Goal: Task Accomplishment & Management: Manage account settings

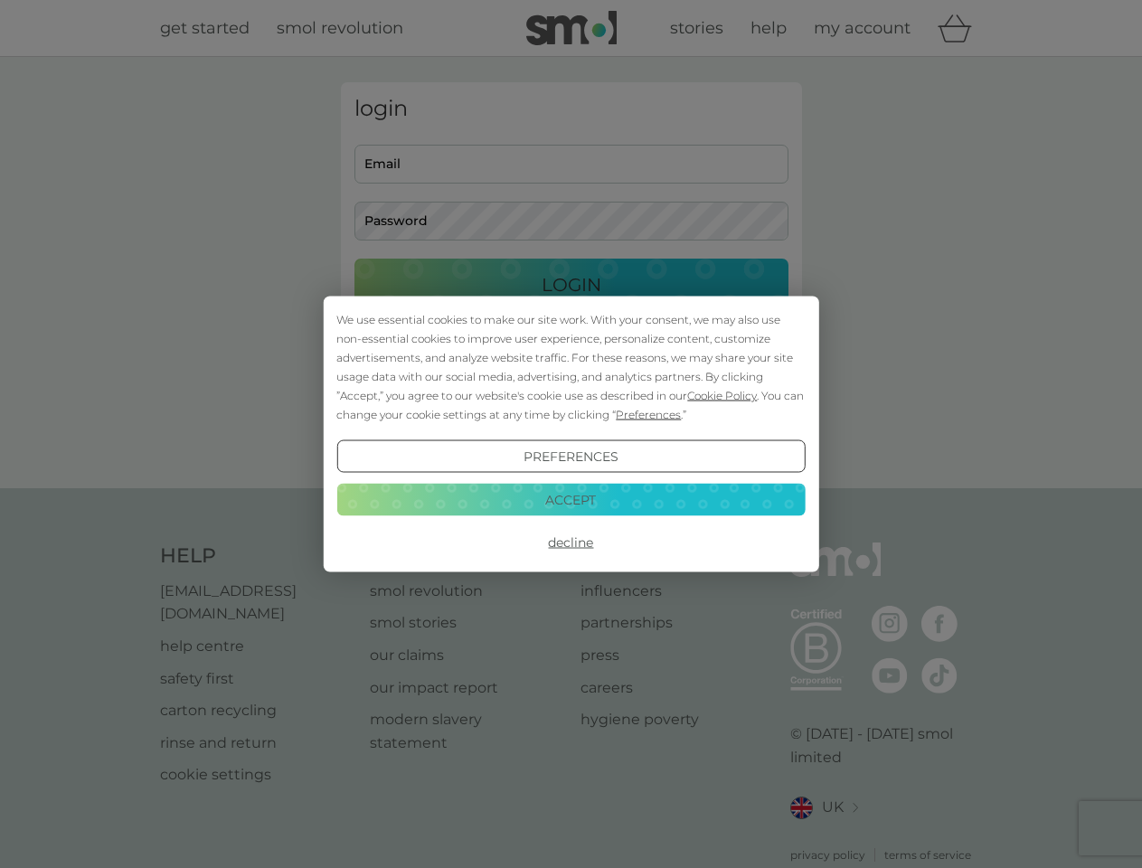
click at [722, 395] on span "Cookie Policy" at bounding box center [722, 396] width 70 height 14
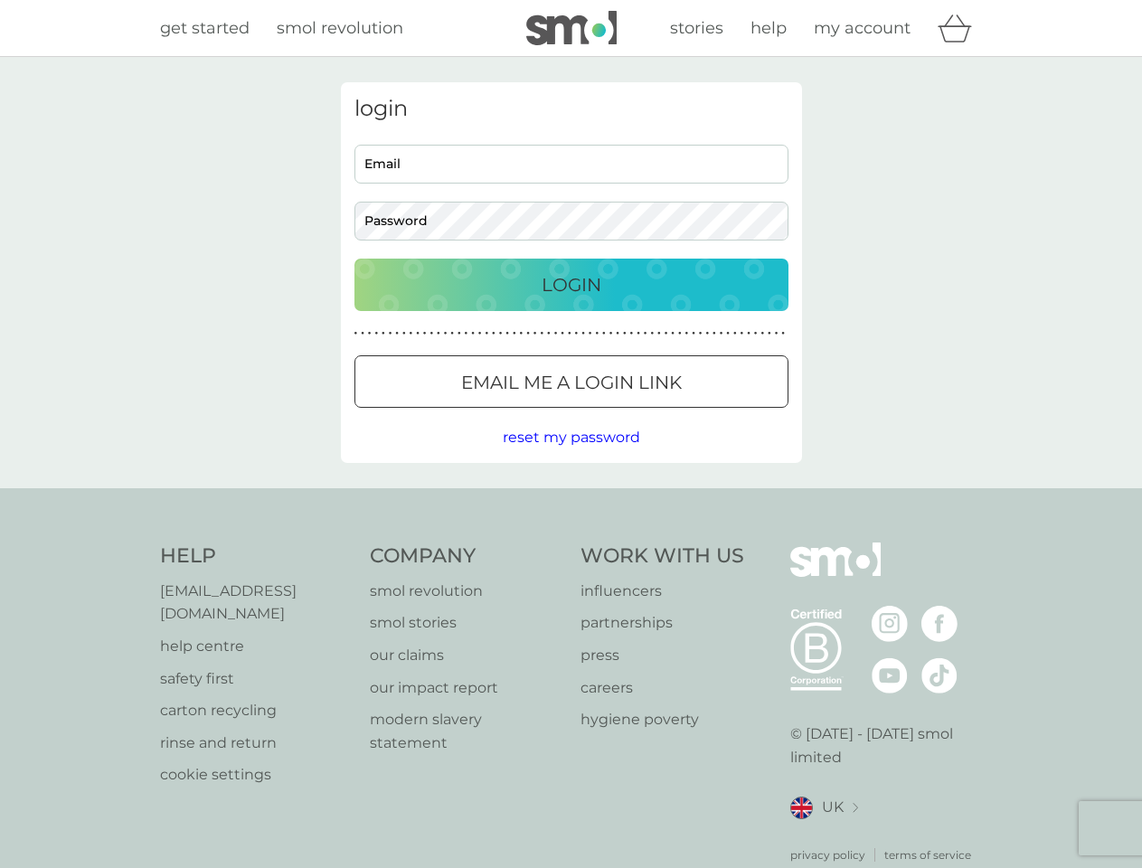
click at [646, 414] on div "login Email Password Login ● ● ● ● ● ● ● ● ● ● ● ● ● ● ● ● ● ● ● ● ● ● ● ● ● ● …" at bounding box center [571, 272] width 461 height 381
click at [571, 457] on div "login Email Password Login ● ● ● ● ● ● ● ● ● ● ● ● ● ● ● ● ● ● ● ● ● ● ● ● ● ● …" at bounding box center [571, 272] width 461 height 381
click at [571, 543] on div "Help [EMAIL_ADDRESS][DOMAIN_NAME] help centre safety first carton recycling rin…" at bounding box center [571, 703] width 823 height 321
click at [571, 499] on div "Help [EMAIL_ADDRESS][DOMAIN_NAME] help centre safety first carton recycling rin…" at bounding box center [571, 702] width 1142 height 429
